Goal: Task Accomplishment & Management: Use online tool/utility

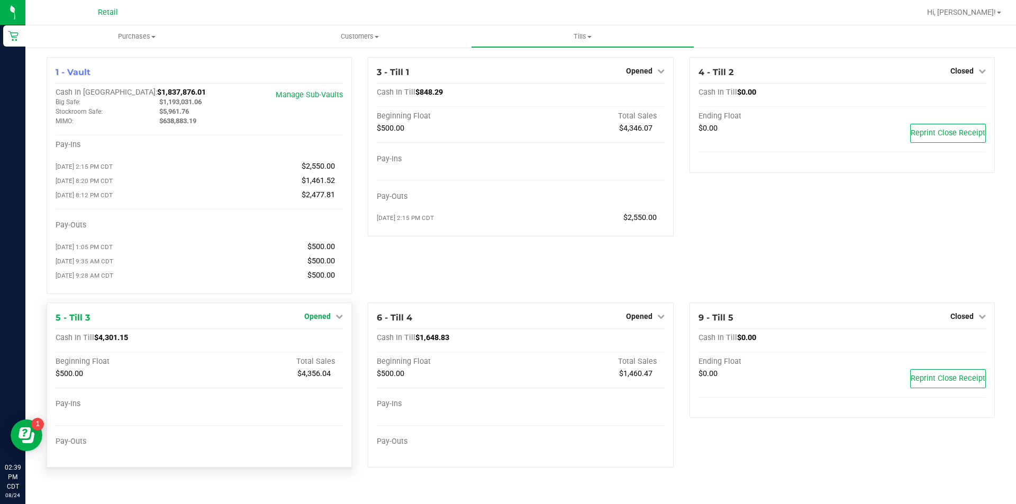
click at [339, 320] on icon at bounding box center [338, 316] width 7 height 7
click at [326, 342] on link "Close Till" at bounding box center [319, 338] width 29 height 8
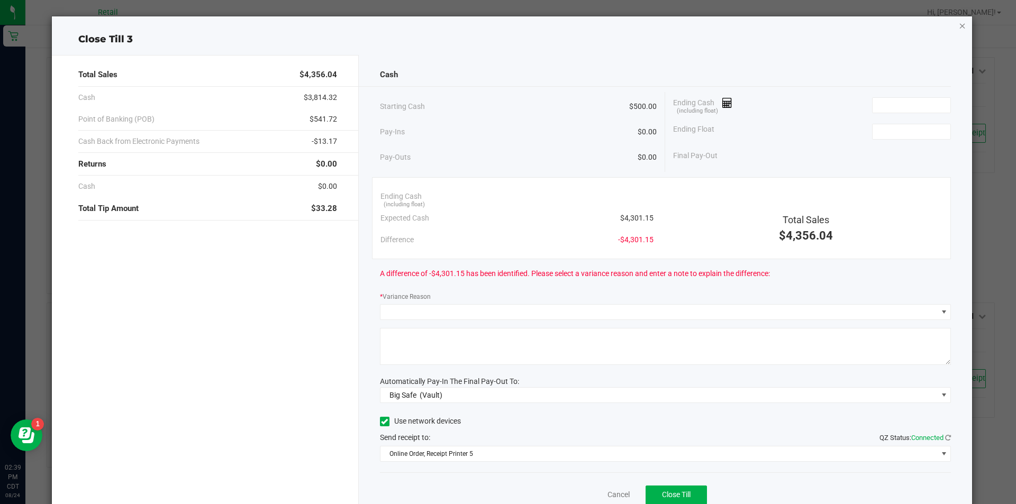
click at [959, 29] on icon "button" at bounding box center [962, 25] width 7 height 13
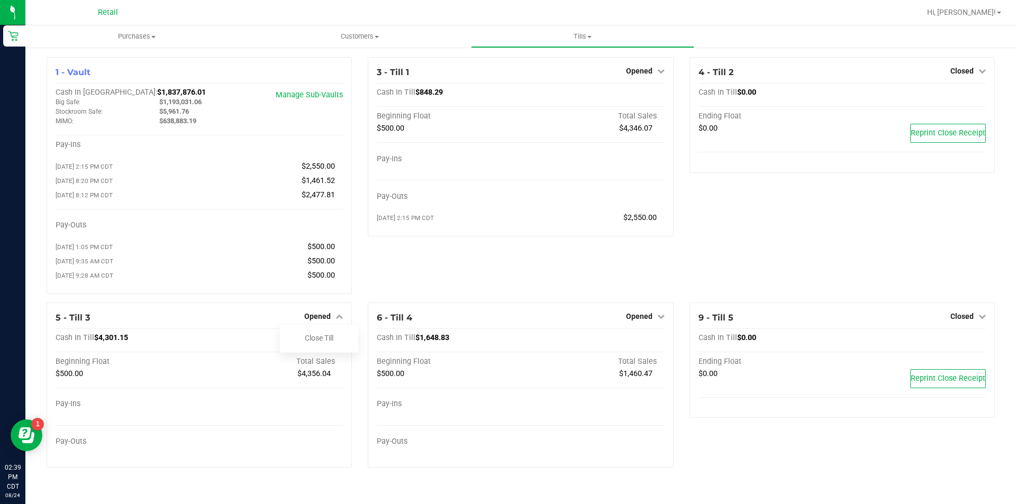
click at [661, 74] on icon at bounding box center [660, 70] width 7 height 7
click at [639, 95] on link "Close Till" at bounding box center [640, 93] width 29 height 8
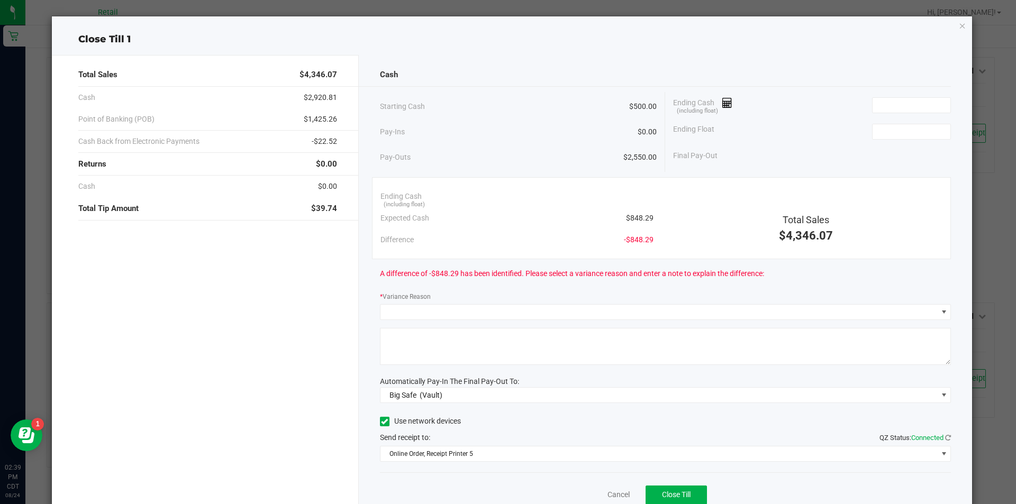
click at [959, 25] on icon "button" at bounding box center [962, 25] width 7 height 13
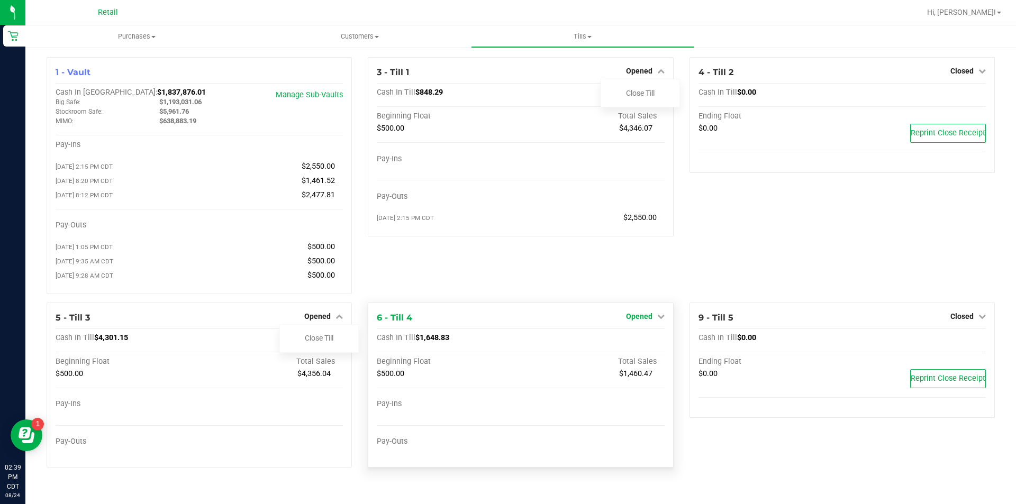
click at [660, 320] on icon at bounding box center [660, 316] width 7 height 7
click at [637, 342] on link "Close Till" at bounding box center [640, 338] width 29 height 8
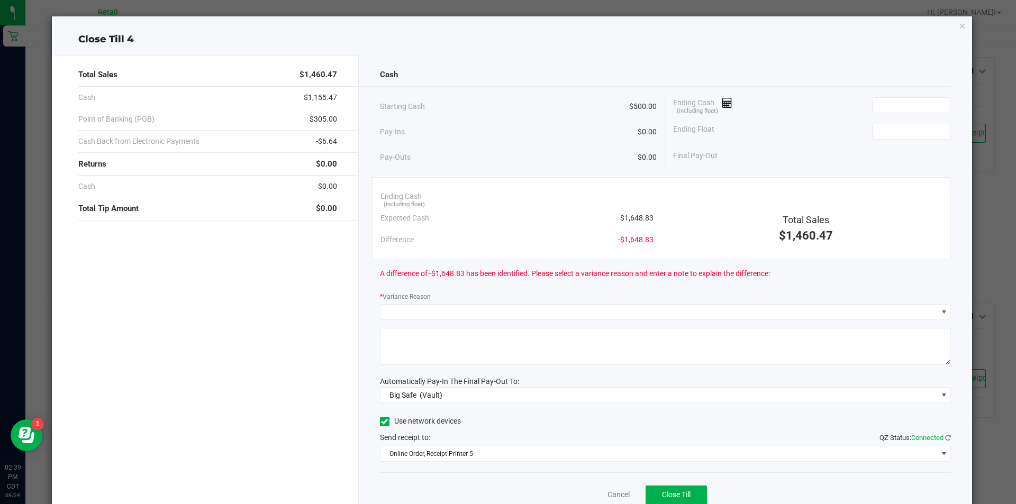
click at [959, 26] on icon "button" at bounding box center [962, 25] width 7 height 13
